Goal: Find specific page/section

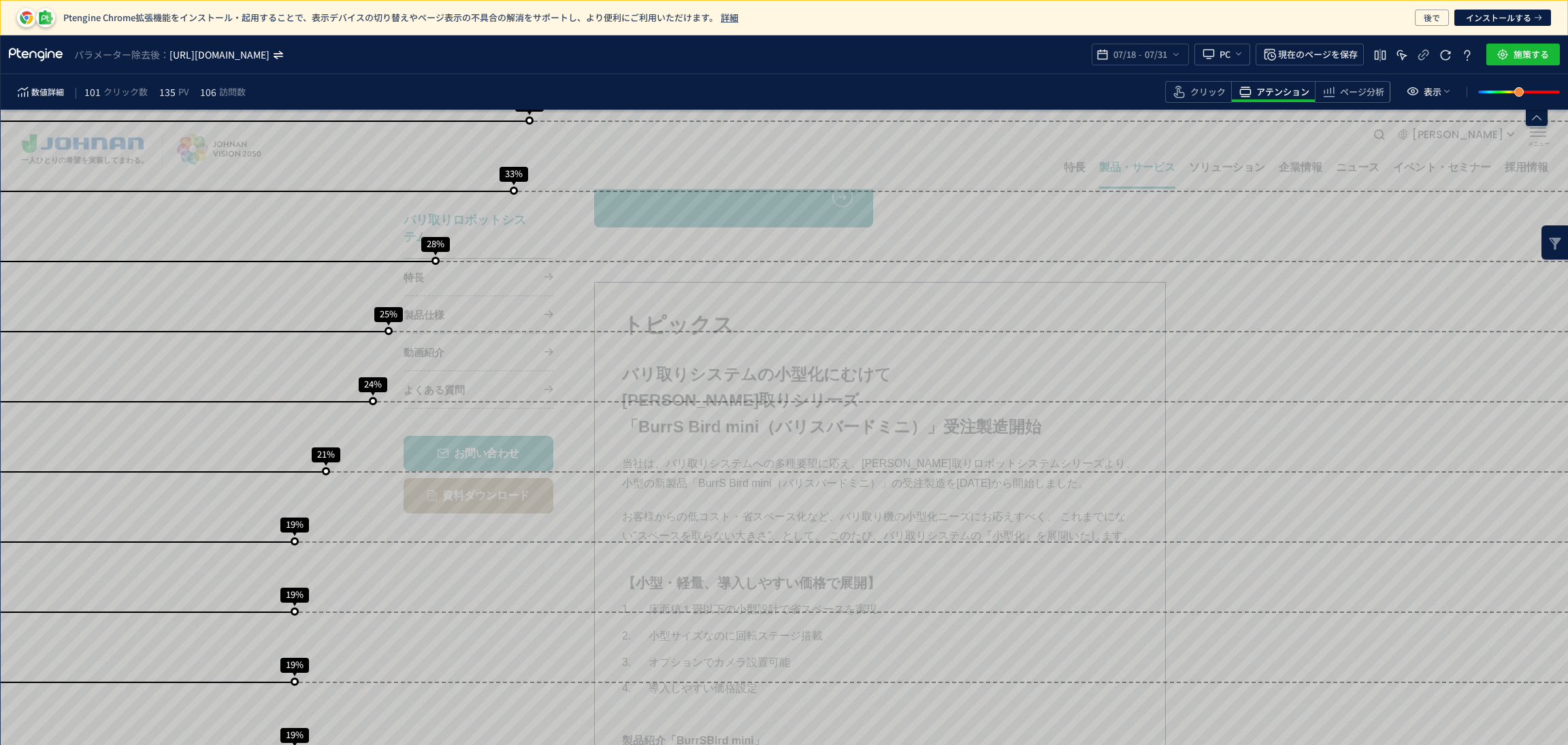
click at [271, 56] on icon "https://www.johnan.com/product/robot/deburring/*" at bounding box center [220, 55] width 102 height 13
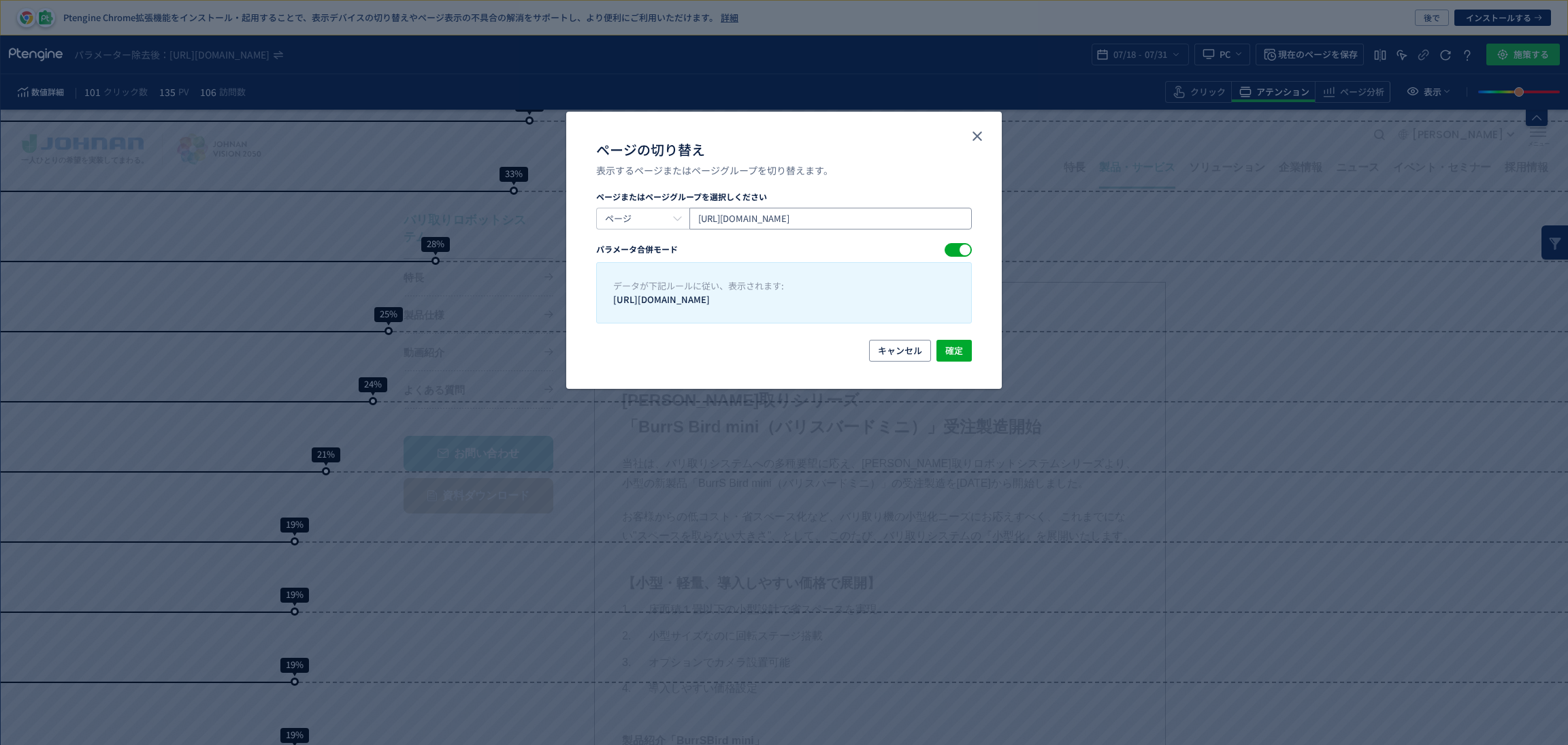
drag, startPoint x: 954, startPoint y: 219, endPoint x: 558, endPoint y: 230, distance: 396.2
click at [0, 0] on div "ページの切り替え 表示するページまたはページグループを切り替えます。 ページまたはページグループを選択しください ページ https://www.johnan…" at bounding box center [0, 0] width 0 height 0
click at [722, 226] on input "ページの切り替え" at bounding box center [831, 218] width 282 height 21
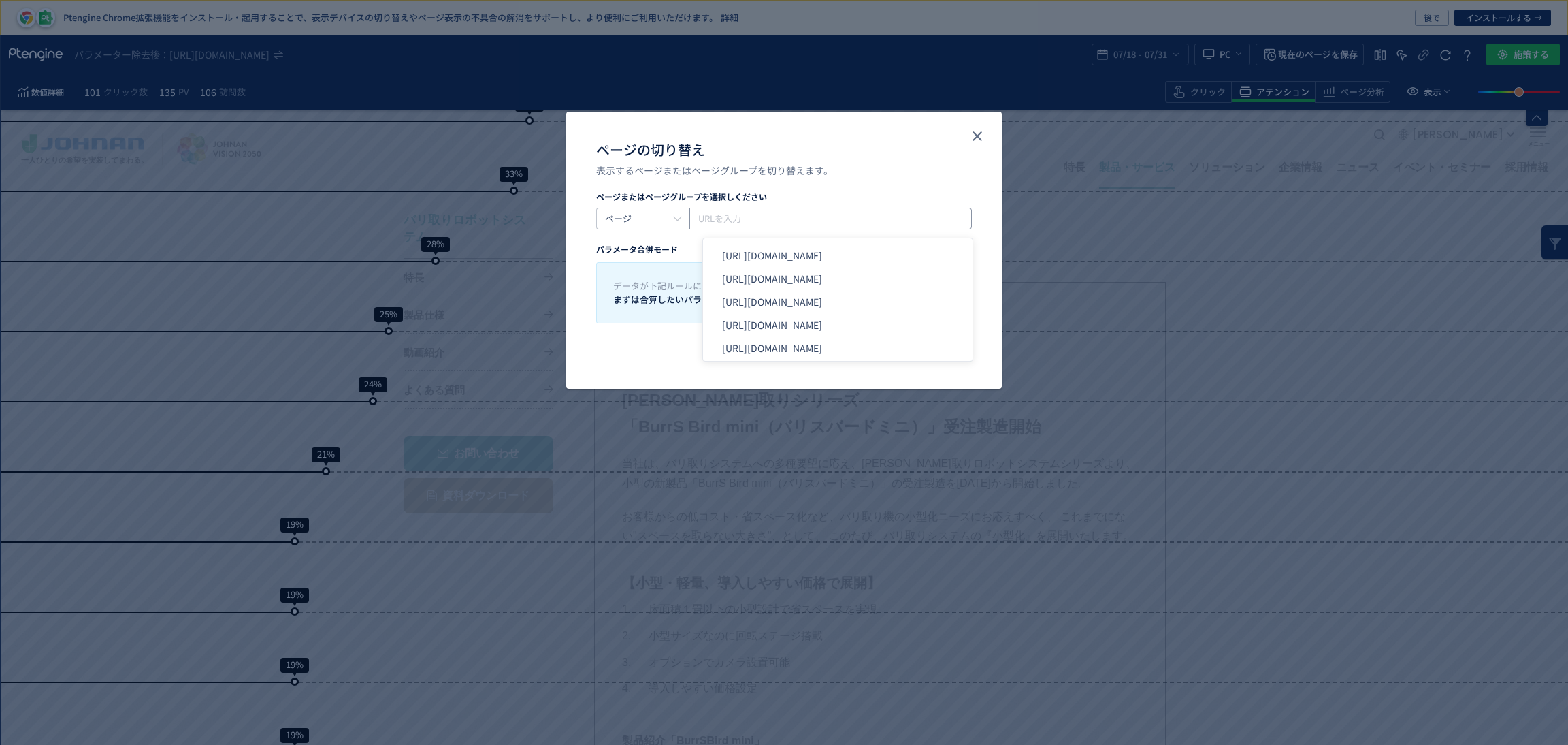
paste input "https://www.johnan.com/comscan/"
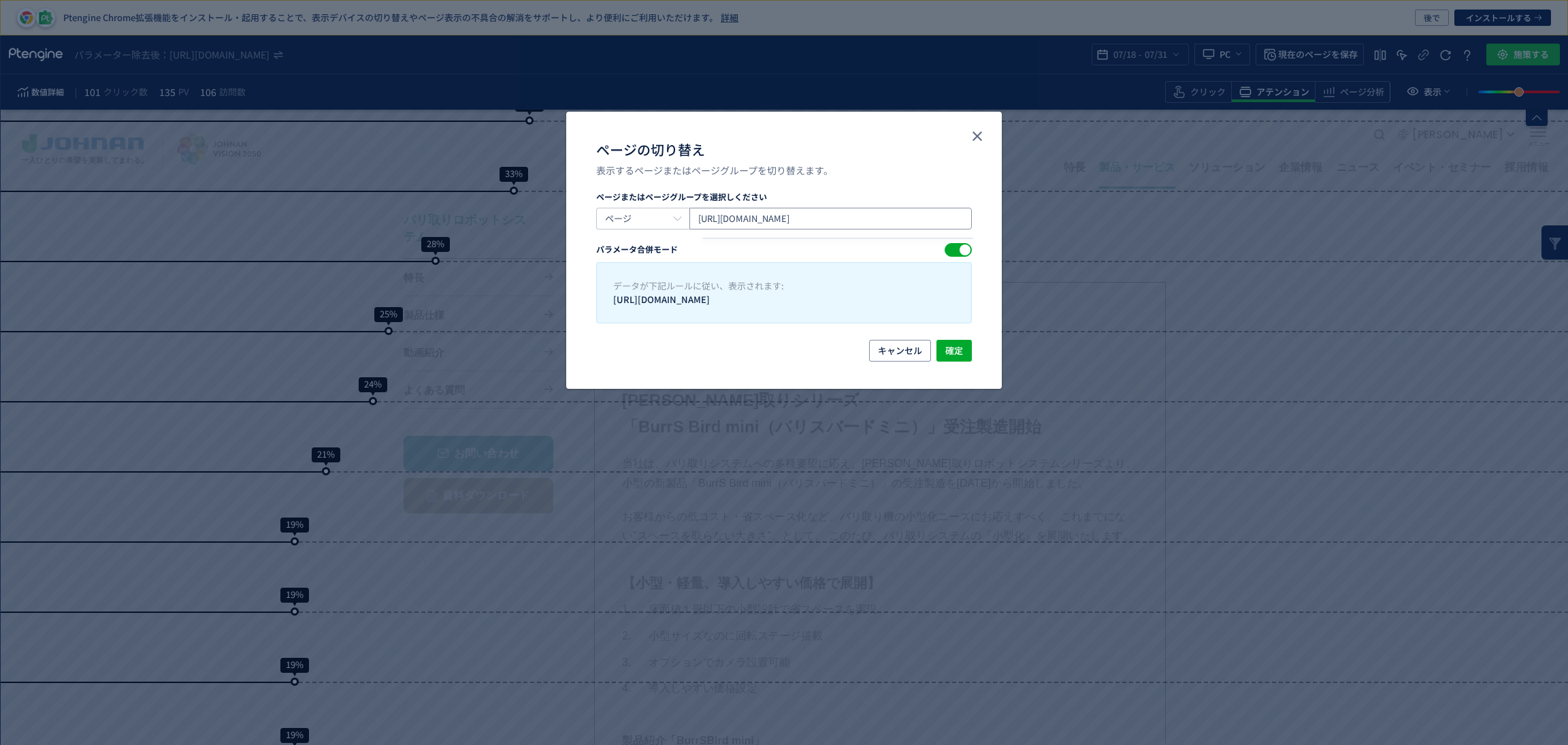
type input "https://www.johnan.com/comscan/"
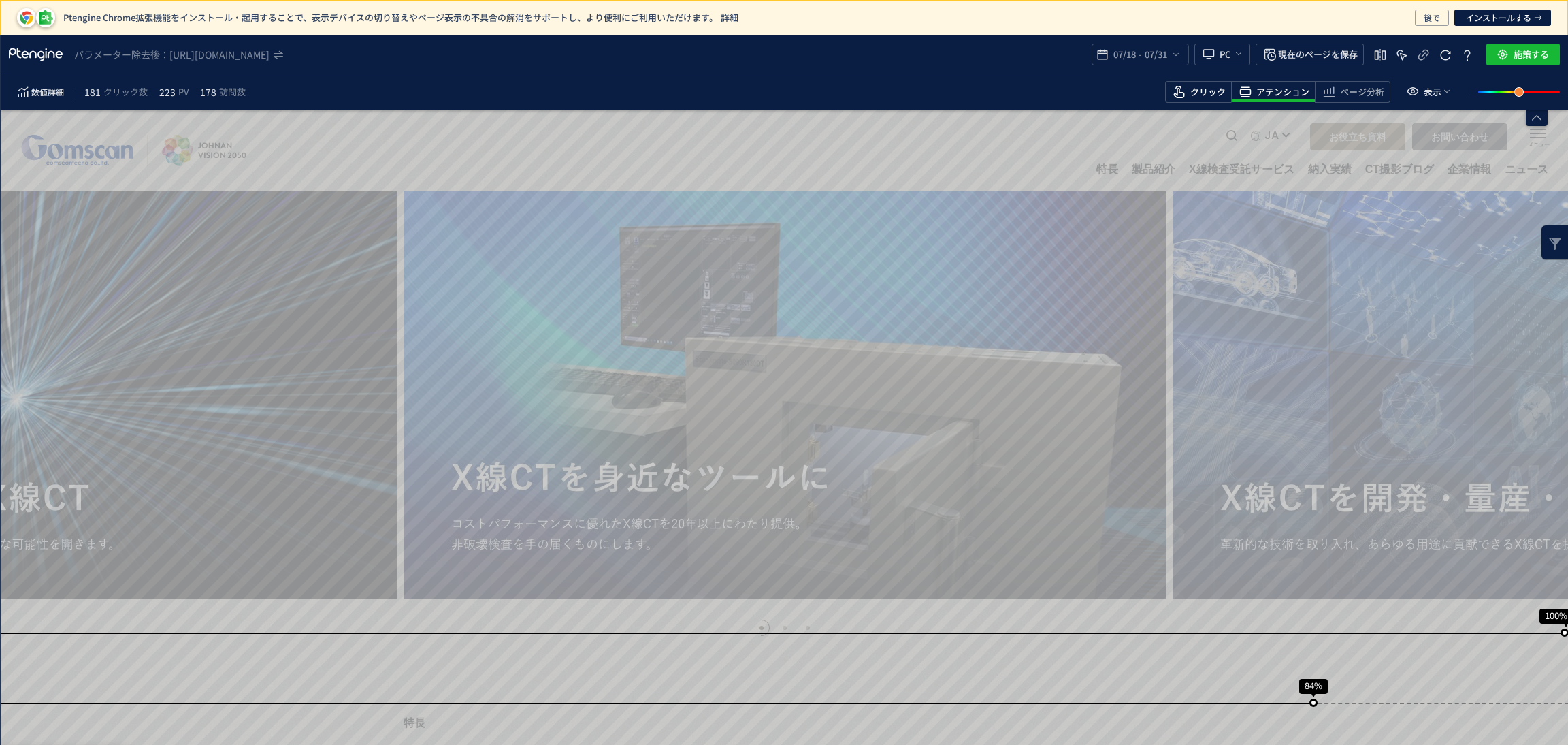
click at [1216, 86] on span "クリック" at bounding box center [1207, 93] width 36 height 13
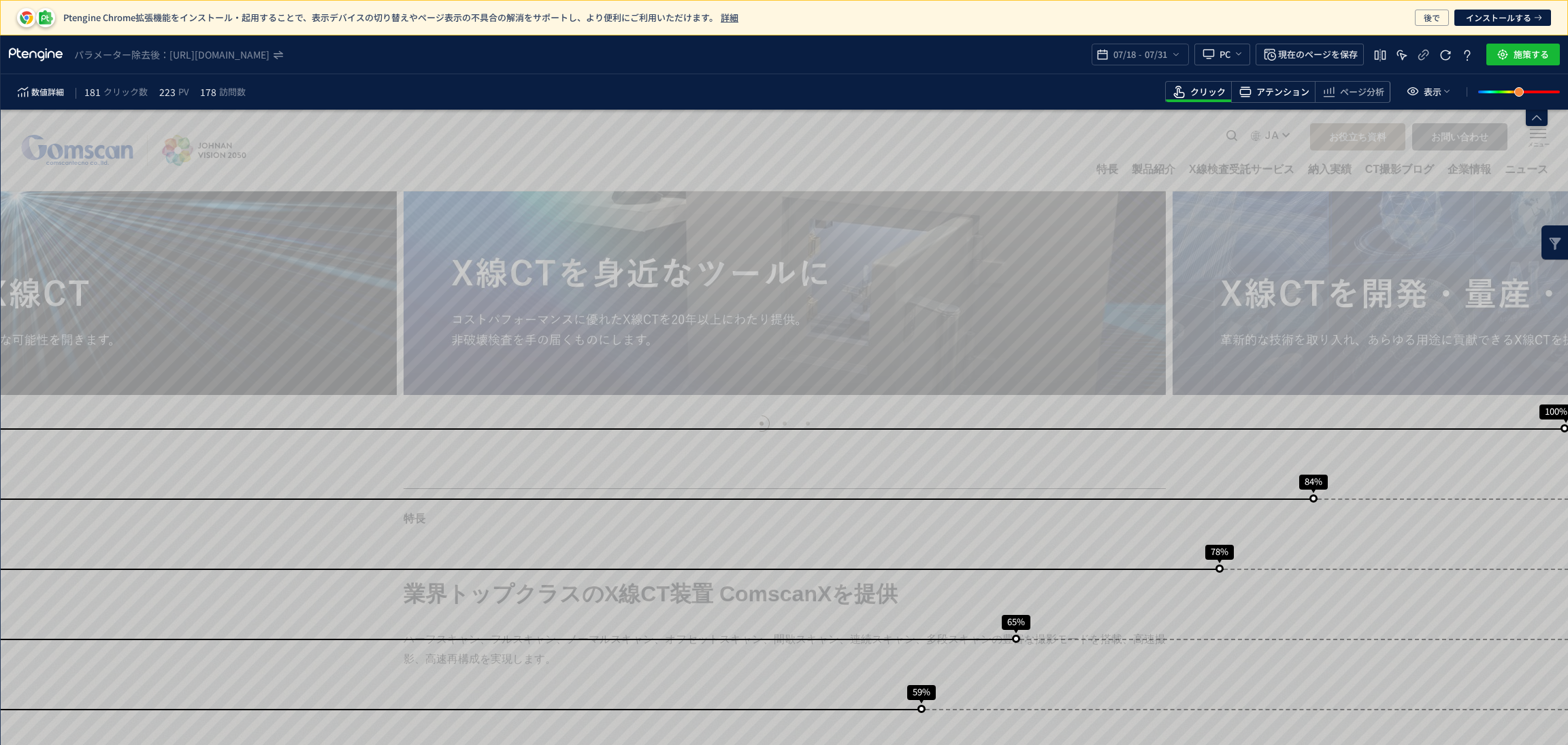
click at [1277, 91] on span "アテンション" at bounding box center [1282, 93] width 53 height 13
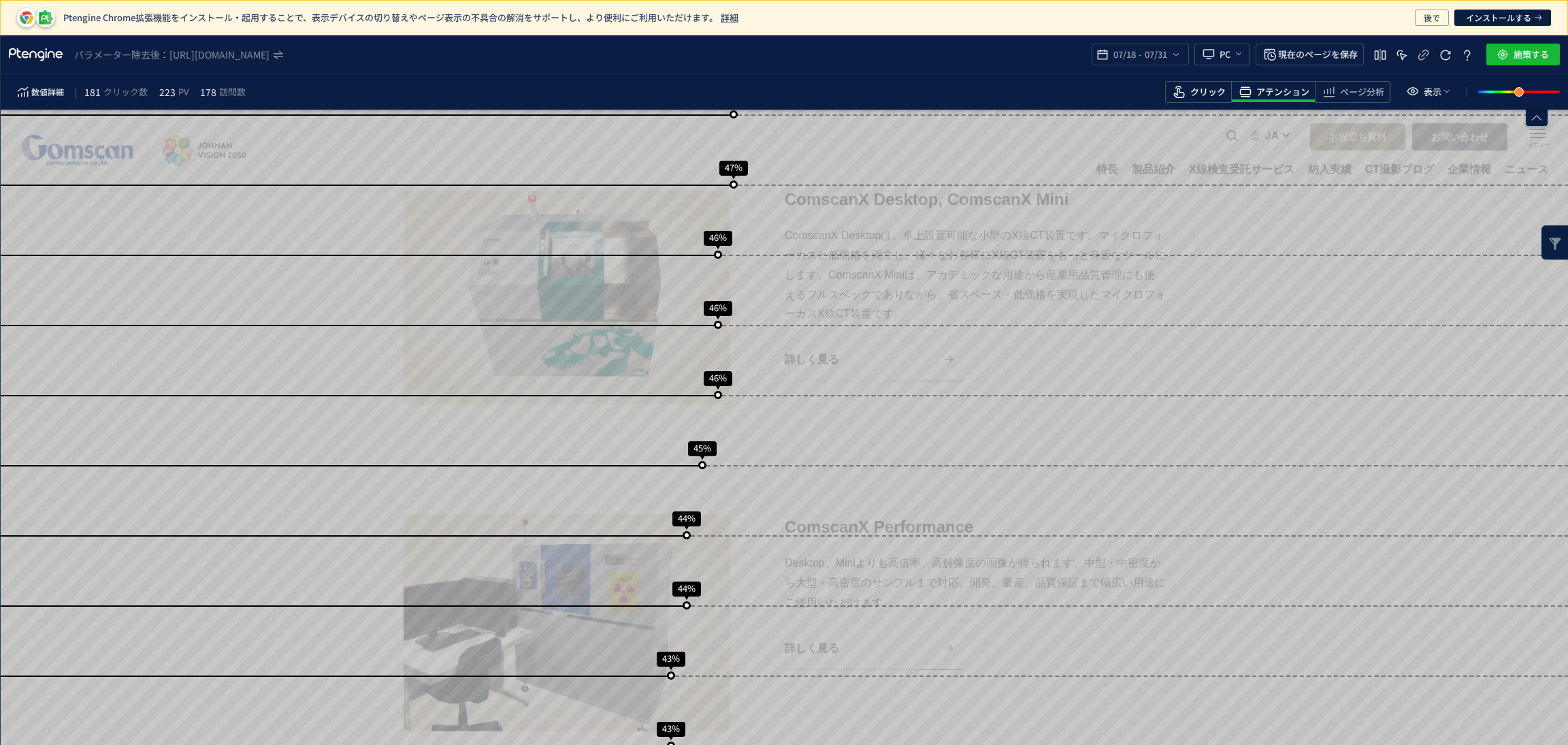
click at [1211, 91] on span "クリック" at bounding box center [1207, 93] width 36 height 13
